Goal: Task Accomplishment & Management: Use online tool/utility

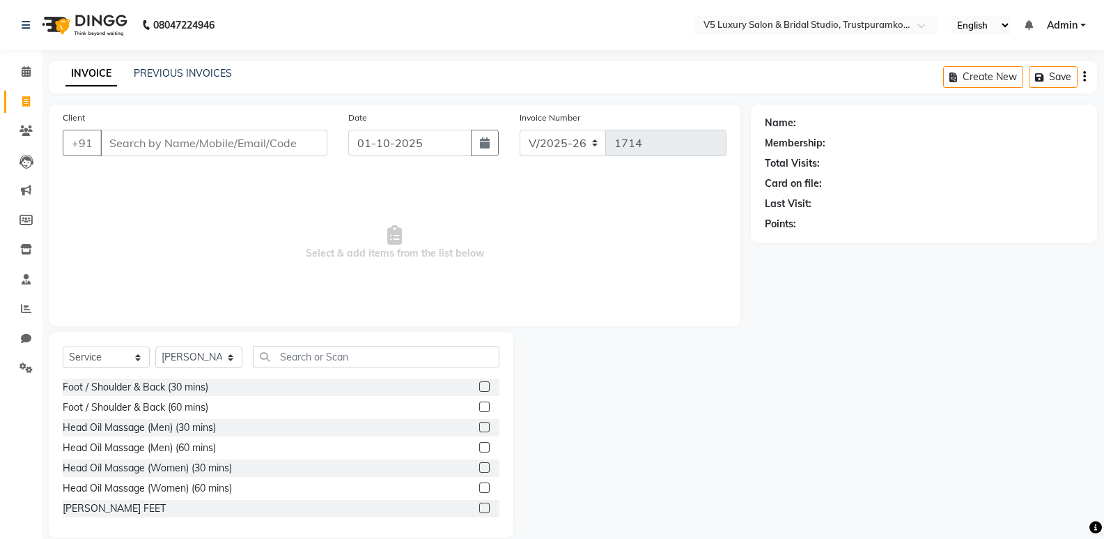
select select "7993"
select select "service"
select select "72641"
type input "4"
click at [26, 125] on span at bounding box center [26, 131] width 24 height 16
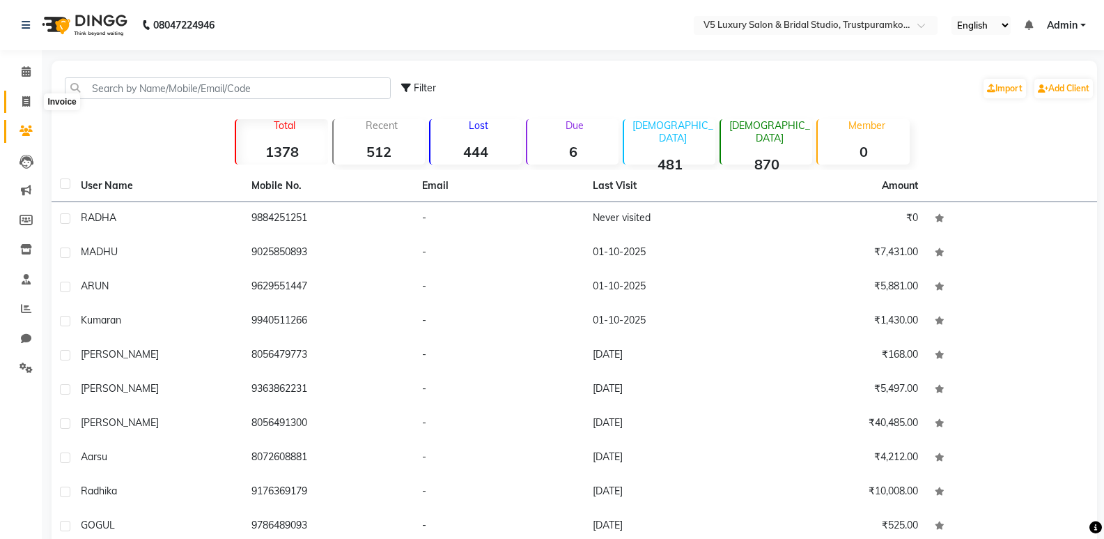
click at [22, 96] on icon at bounding box center [26, 101] width 8 height 10
select select "service"
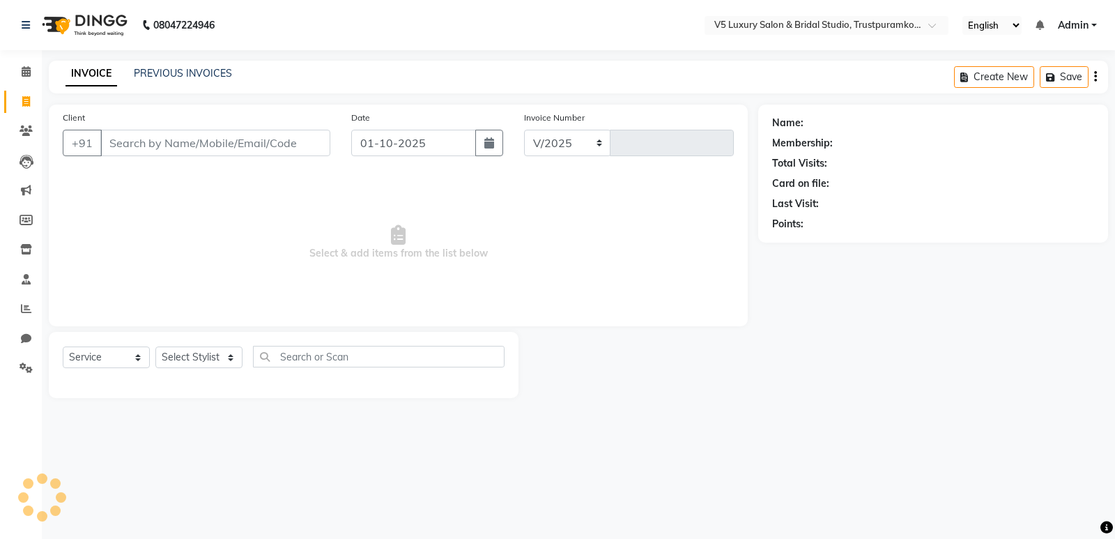
select select "7993"
type input "1714"
click at [220, 357] on select "Select Stylist [PERSON_NAME] [PERSON_NAME] [DATE] [PERSON_NAME]" at bounding box center [198, 357] width 87 height 22
click at [245, 376] on div "Select Service Product Membership Package Voucher Prepaid Gift Card Select Styl…" at bounding box center [284, 362] width 442 height 33
click at [187, 353] on select "Select Stylist [PERSON_NAME] [PERSON_NAME] [DATE] [PERSON_NAME]" at bounding box center [198, 357] width 87 height 22
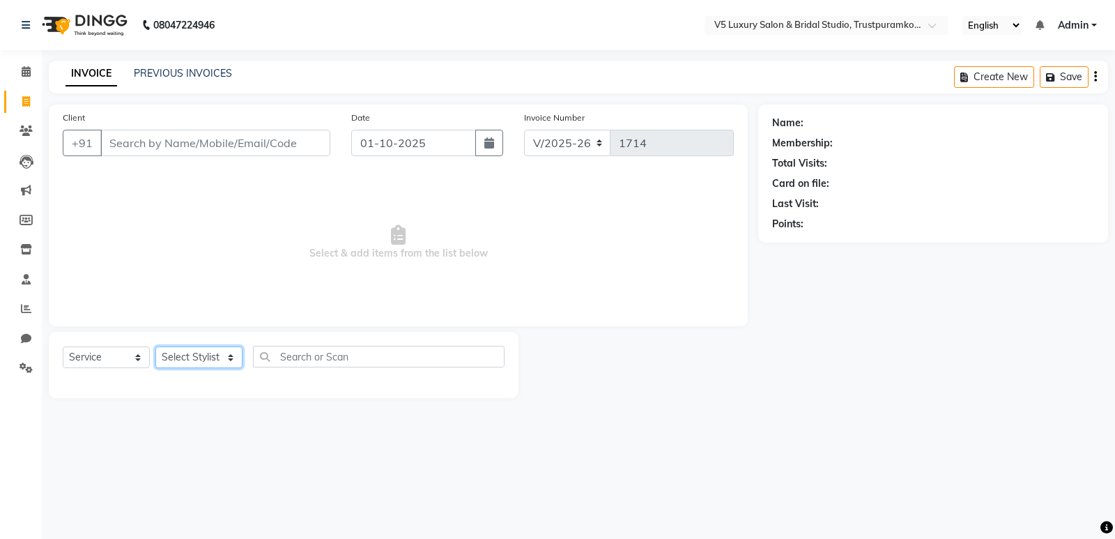
select select "72641"
click at [155, 346] on select "Select Stylist [PERSON_NAME] [PERSON_NAME] [DATE] [PERSON_NAME]" at bounding box center [198, 357] width 87 height 22
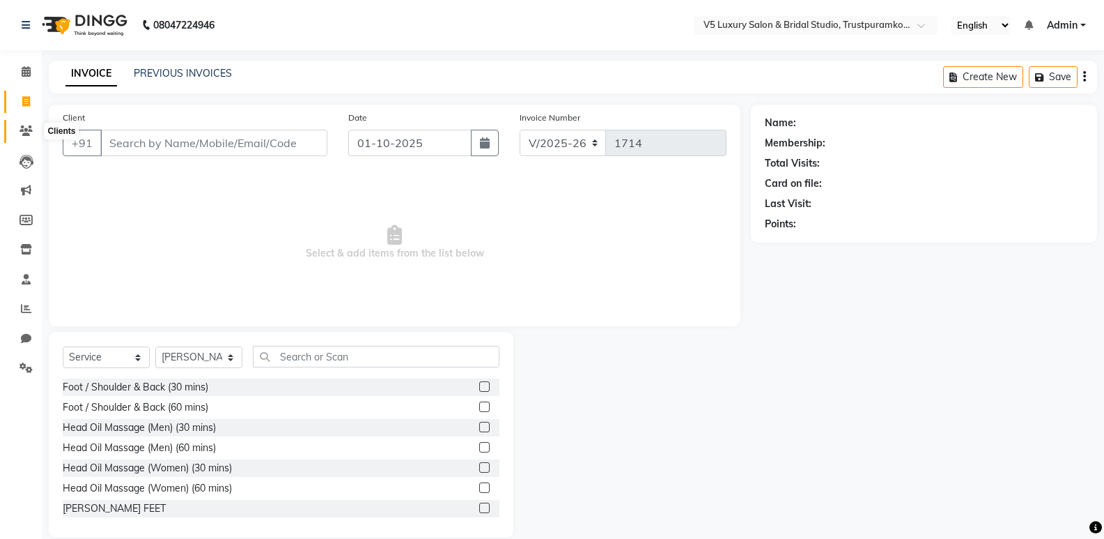
click at [23, 132] on icon at bounding box center [26, 130] width 13 height 10
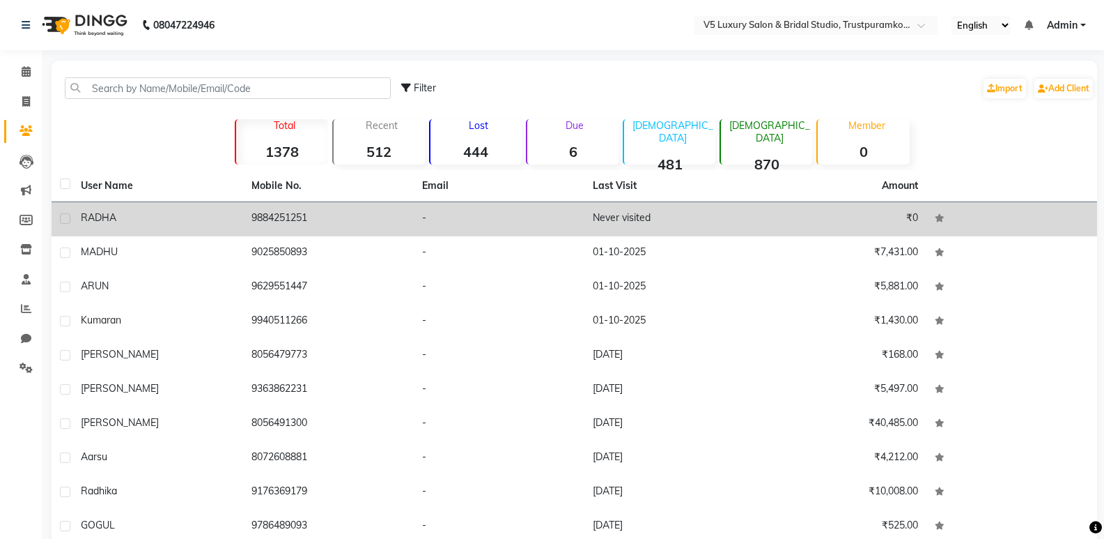
click at [684, 227] on td "Never visited" at bounding box center [670, 219] width 171 height 34
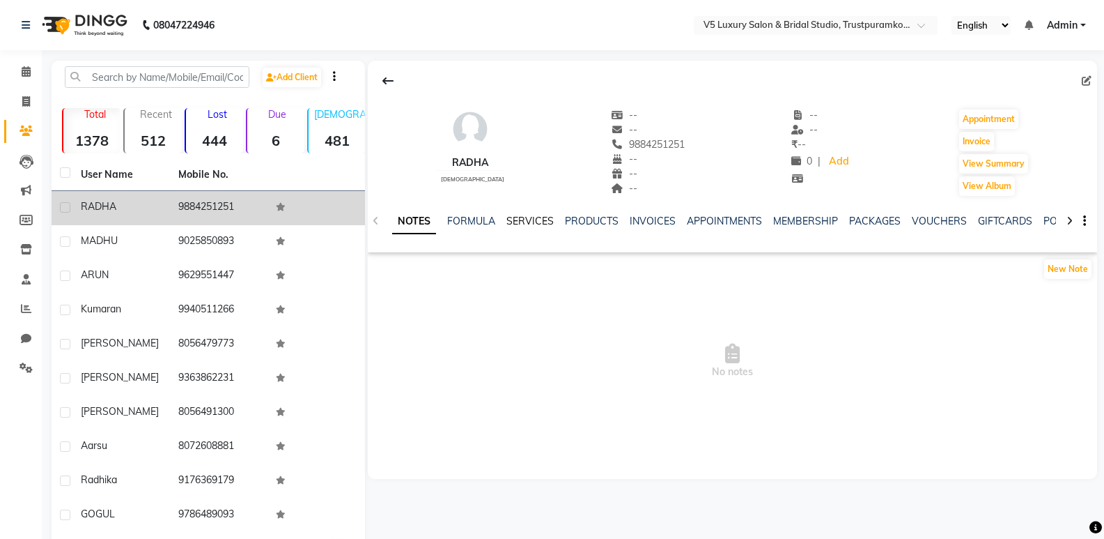
click at [543, 217] on link "SERVICES" at bounding box center [530, 221] width 47 height 13
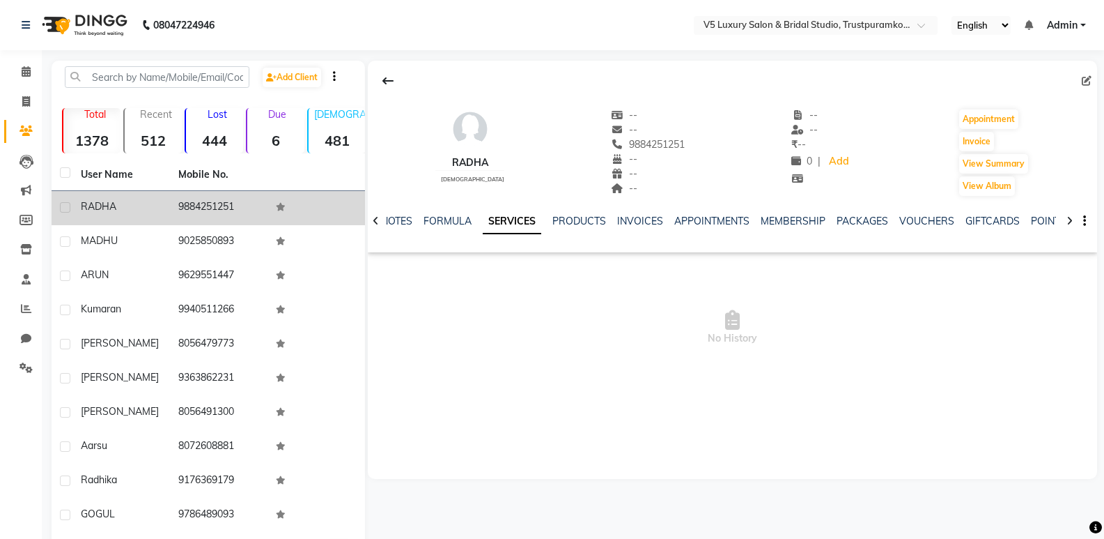
click at [191, 200] on td "9884251251" at bounding box center [219, 208] width 98 height 34
click at [263, 197] on td "9884251251" at bounding box center [219, 208] width 98 height 34
click at [290, 201] on td at bounding box center [317, 208] width 98 height 34
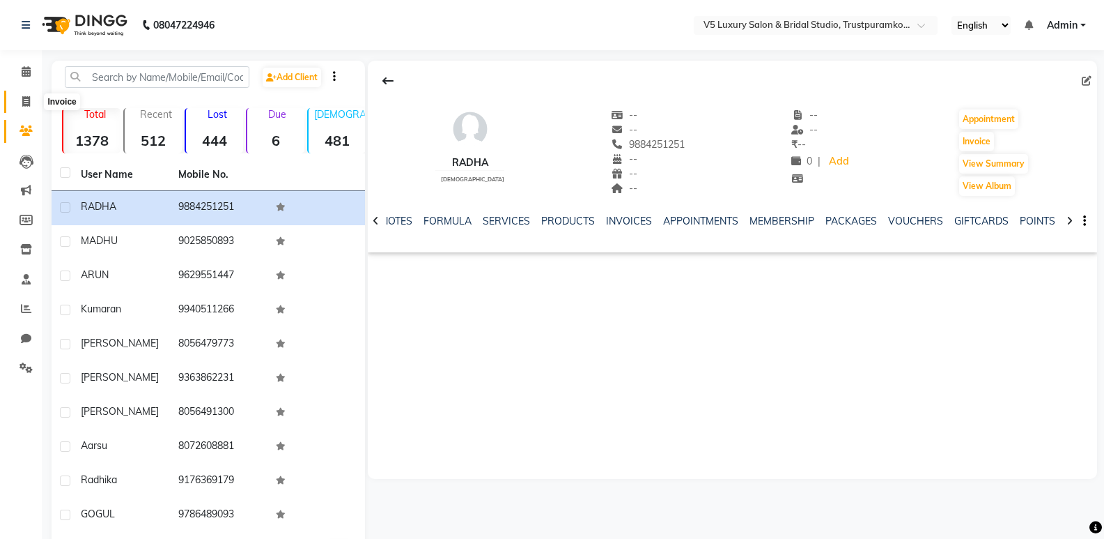
click at [22, 102] on icon at bounding box center [26, 101] width 8 height 10
select select "service"
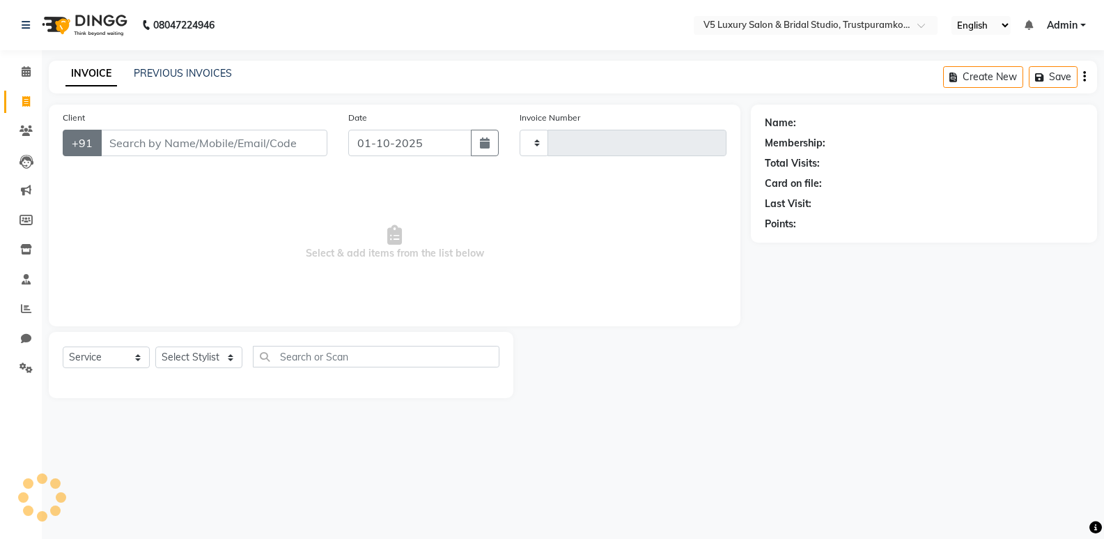
type input "1714"
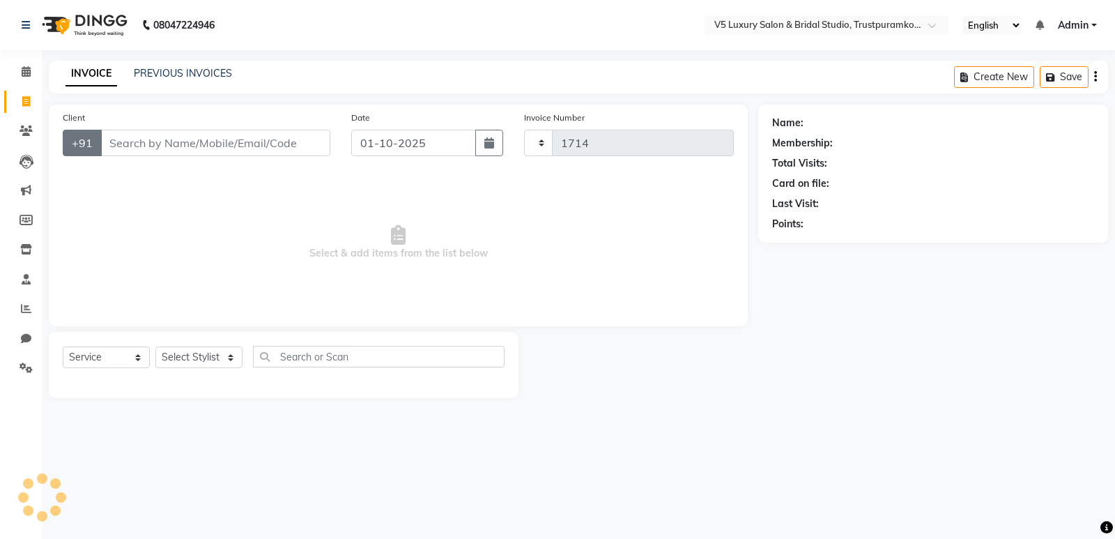
select select "7993"
click at [190, 355] on select "Select Stylist [PERSON_NAME] [PERSON_NAME] [DATE] [PERSON_NAME]" at bounding box center [198, 357] width 87 height 22
select select "72641"
click at [155, 346] on select "Select Stylist [PERSON_NAME] [PERSON_NAME] [DATE] [PERSON_NAME]" at bounding box center [198, 357] width 87 height 22
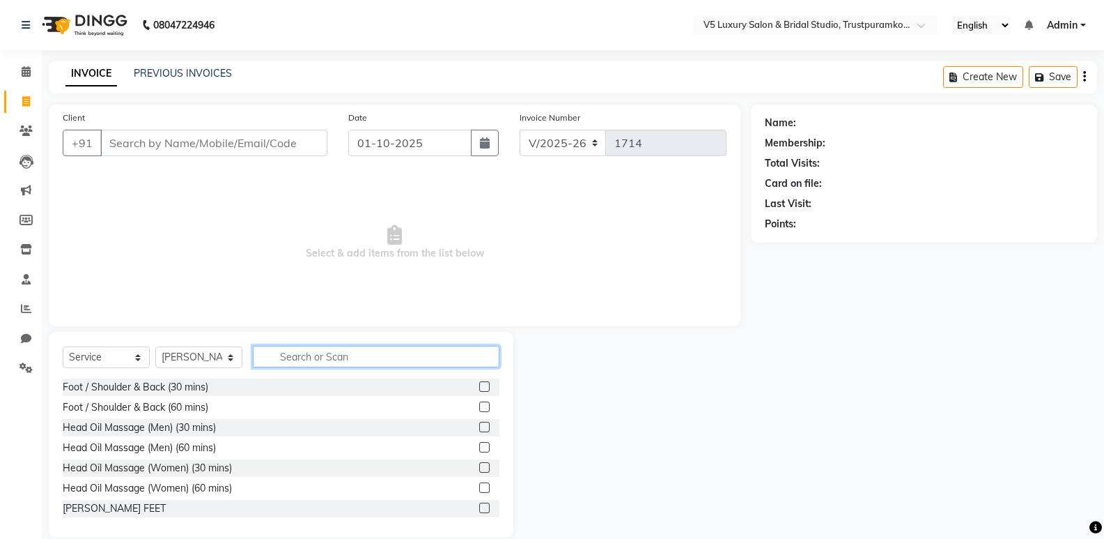
click at [286, 361] on input "text" at bounding box center [376, 357] width 247 height 22
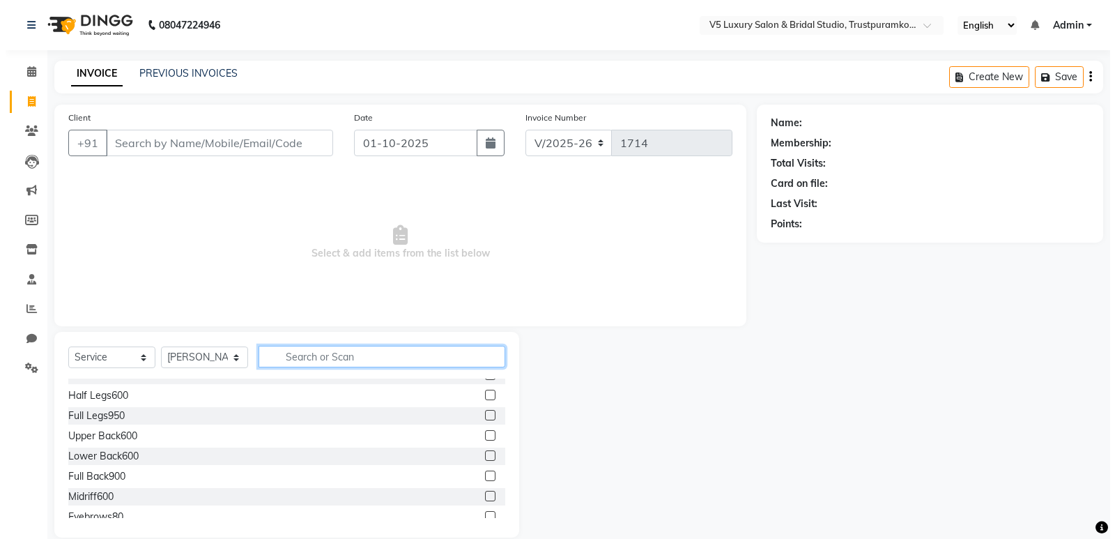
scroll to position [2787, 0]
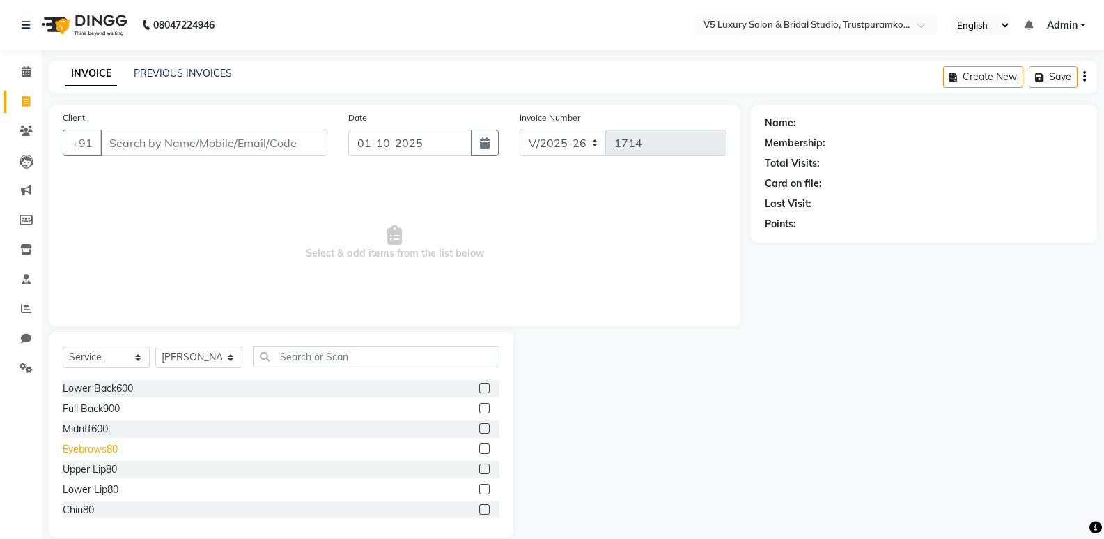
click at [99, 448] on div "Eyebrows80" at bounding box center [90, 449] width 55 height 15
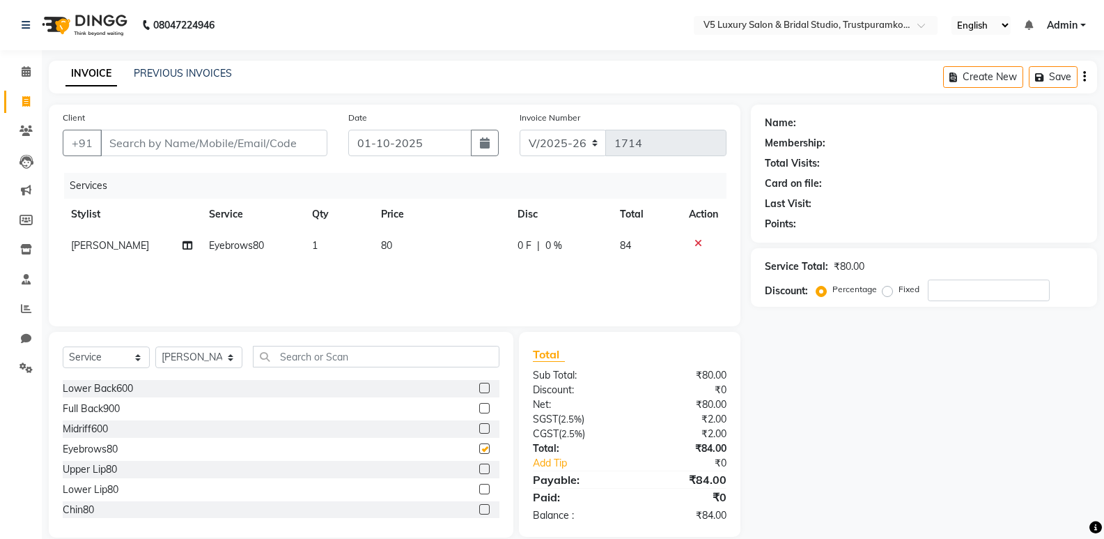
checkbox input "false"
click at [399, 238] on td "80" at bounding box center [441, 245] width 137 height 31
select select "72641"
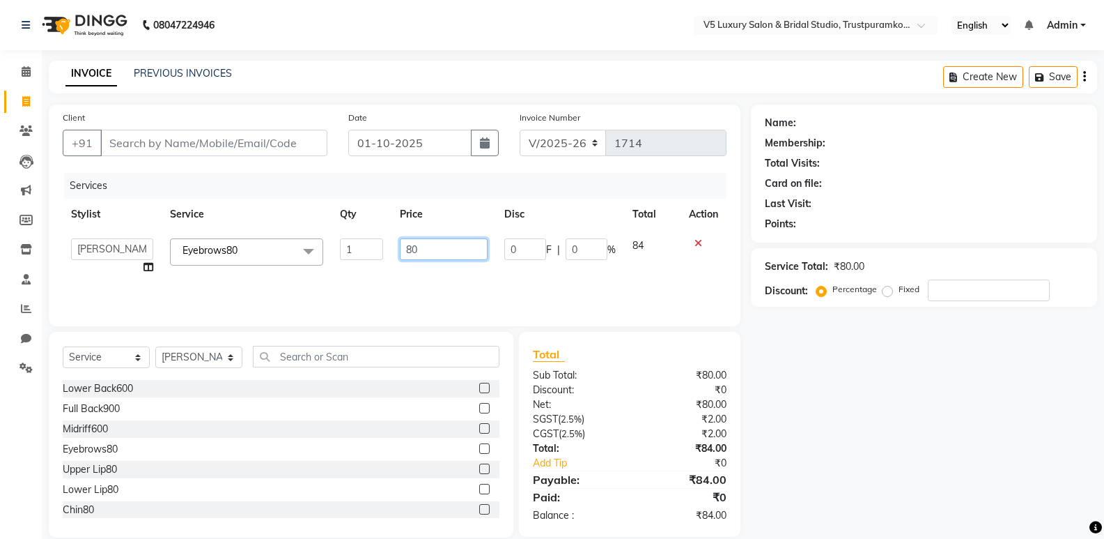
click at [439, 252] on input "80" at bounding box center [443, 249] width 87 height 22
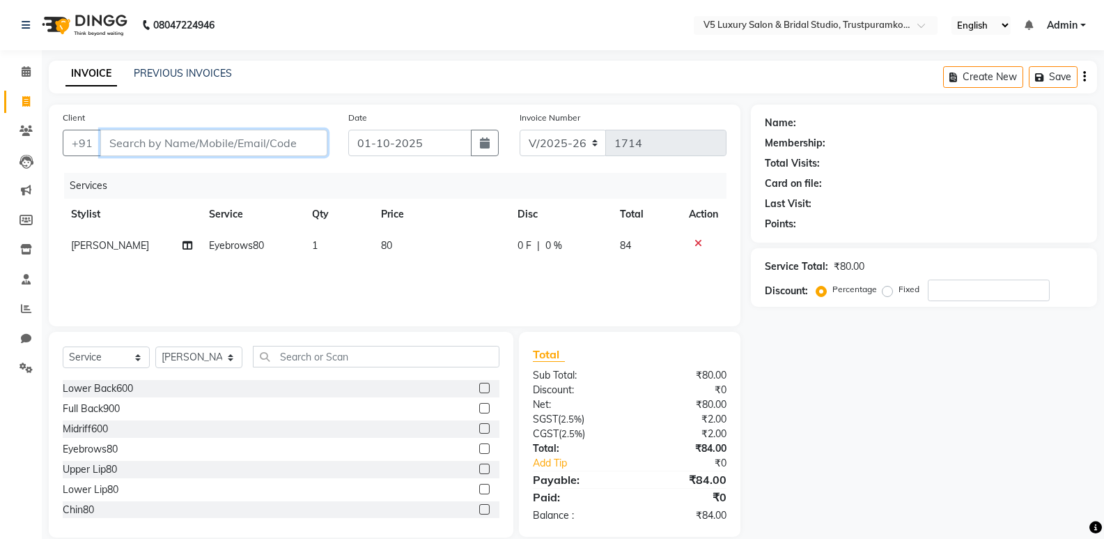
click at [258, 148] on input "Client" at bounding box center [213, 143] width 227 height 26
click at [29, 105] on icon at bounding box center [26, 101] width 8 height 10
select select "service"
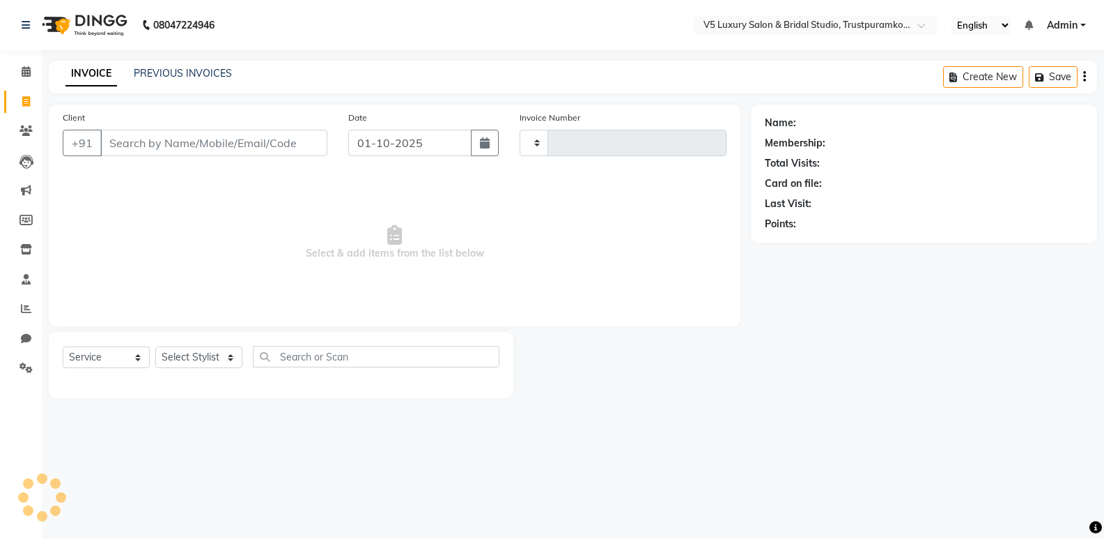
type input "1714"
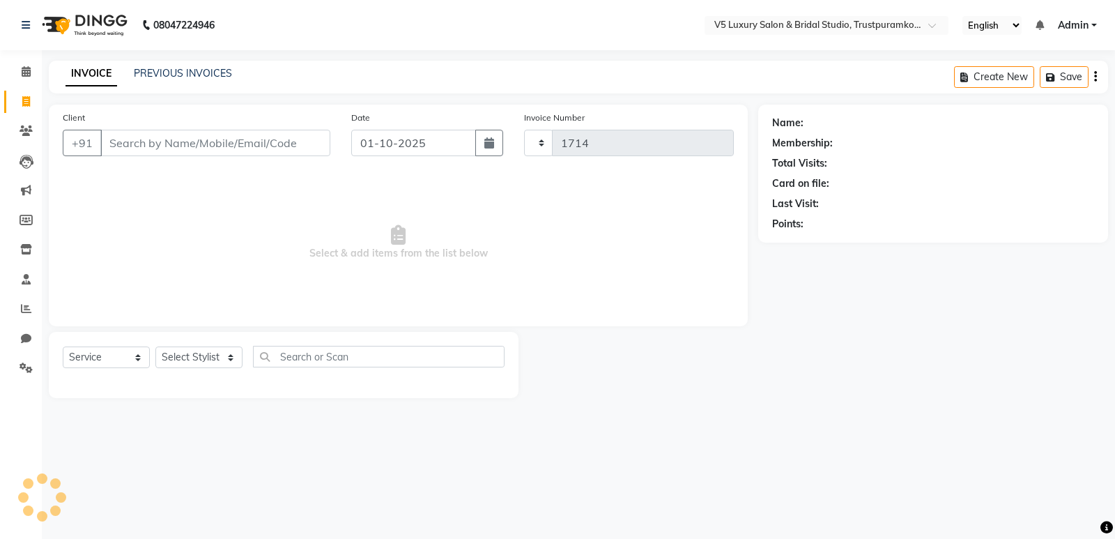
select select "7993"
click at [231, 130] on input "Client" at bounding box center [215, 143] width 230 height 26
click at [254, 148] on input "Client" at bounding box center [215, 143] width 230 height 26
click at [230, 147] on input "Client" at bounding box center [215, 143] width 230 height 26
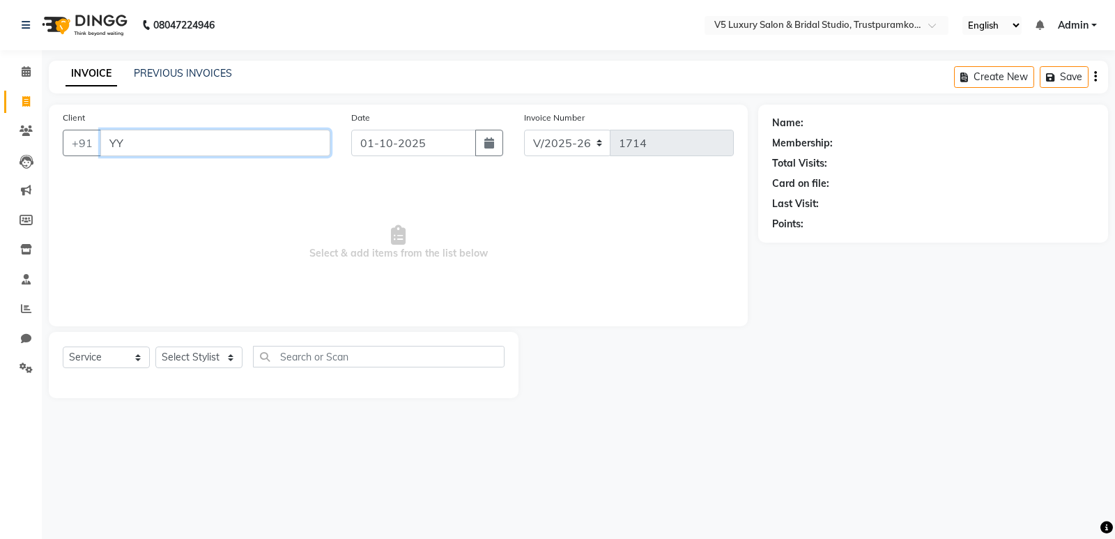
type input "Y"
